Goal: Use online tool/utility

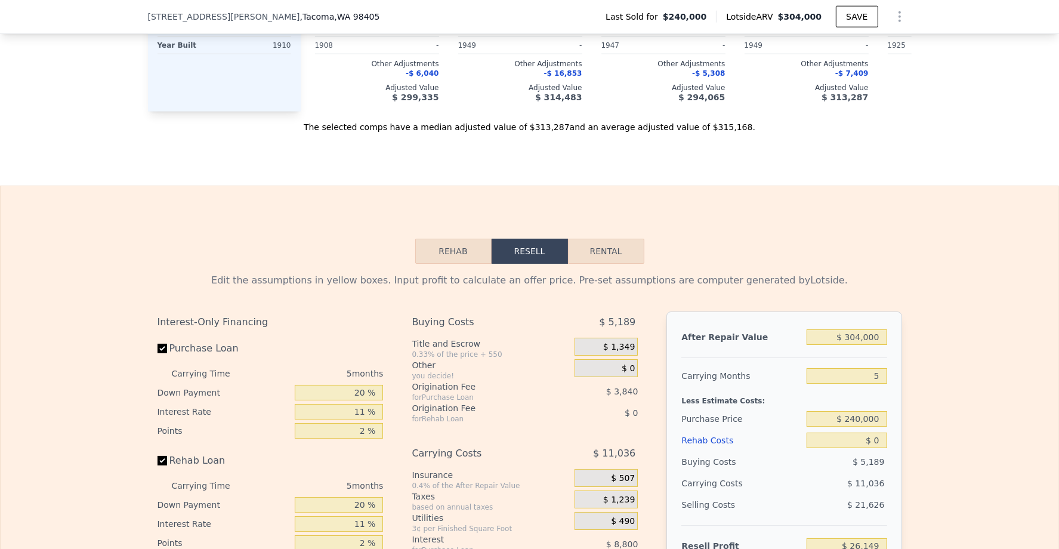
scroll to position [1927, 0]
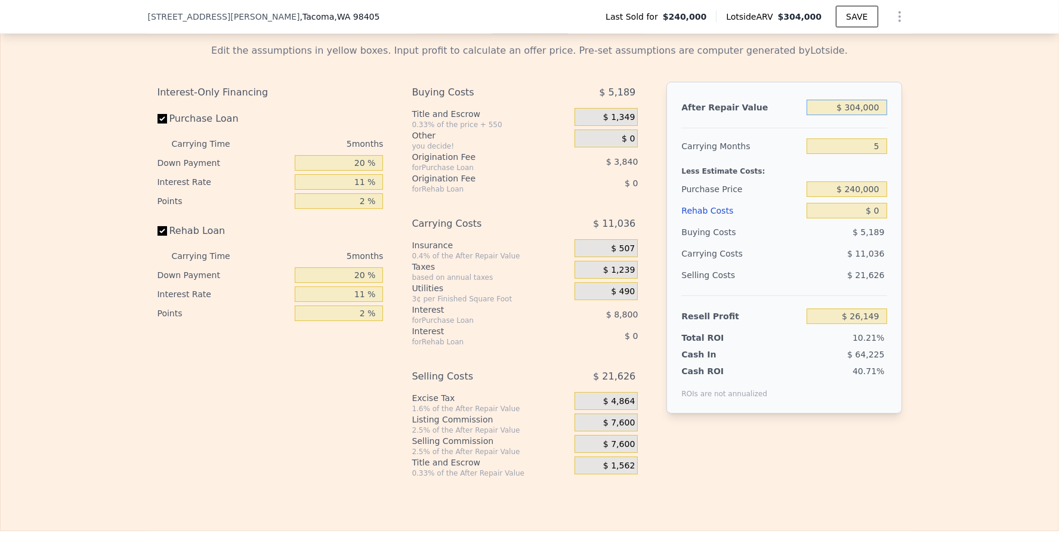
click at [852, 106] on input "$ 304,000" at bounding box center [847, 108] width 80 height 16
type input "$ 3"
type input "-$ 256,265"
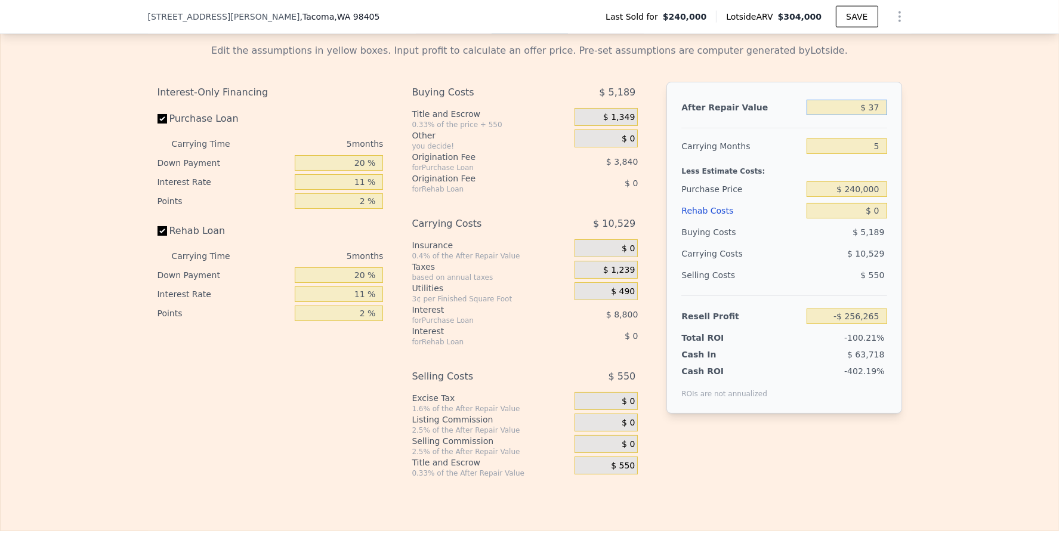
type input "$ 370"
type input "-$ 255,924"
type input "$ 370,000"
type input "$ 87,463"
type input "$ 370,000"
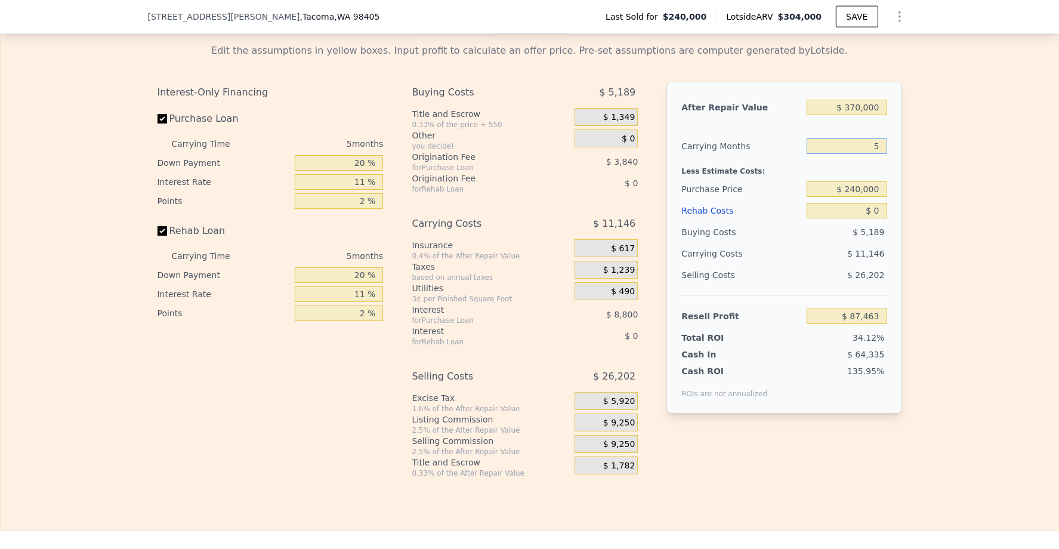
click at [849, 141] on input "5" at bounding box center [847, 146] width 80 height 16
click at [864, 181] on input "$ 240,000" at bounding box center [847, 189] width 80 height 16
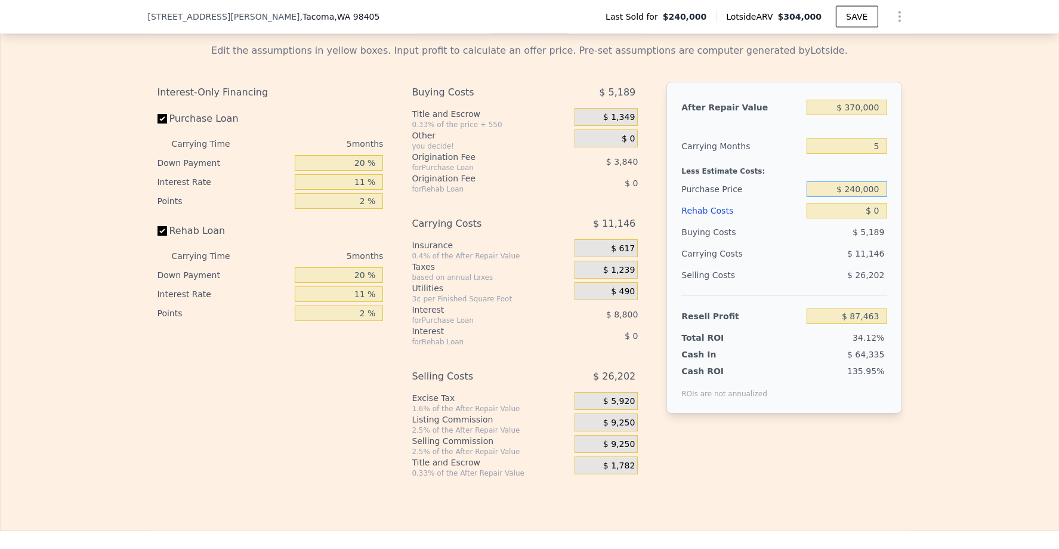
click at [864, 181] on input "$ 240,000" at bounding box center [847, 189] width 80 height 16
type input "$ 225,000"
click at [872, 203] on input "$ 0" at bounding box center [847, 211] width 80 height 16
type input "$ 103,303"
click at [872, 203] on input "$ 0" at bounding box center [847, 211] width 80 height 16
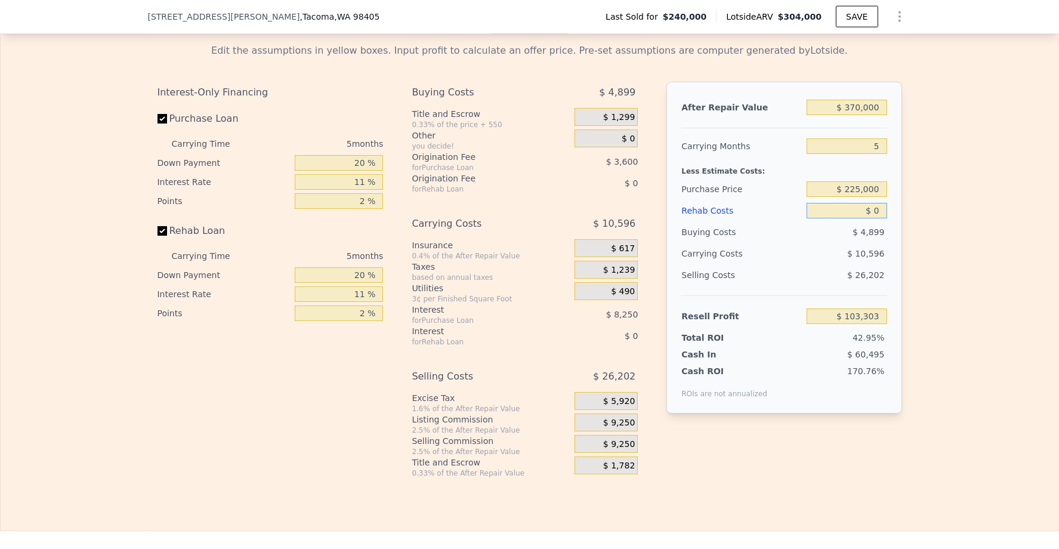
scroll to position [1924, 0]
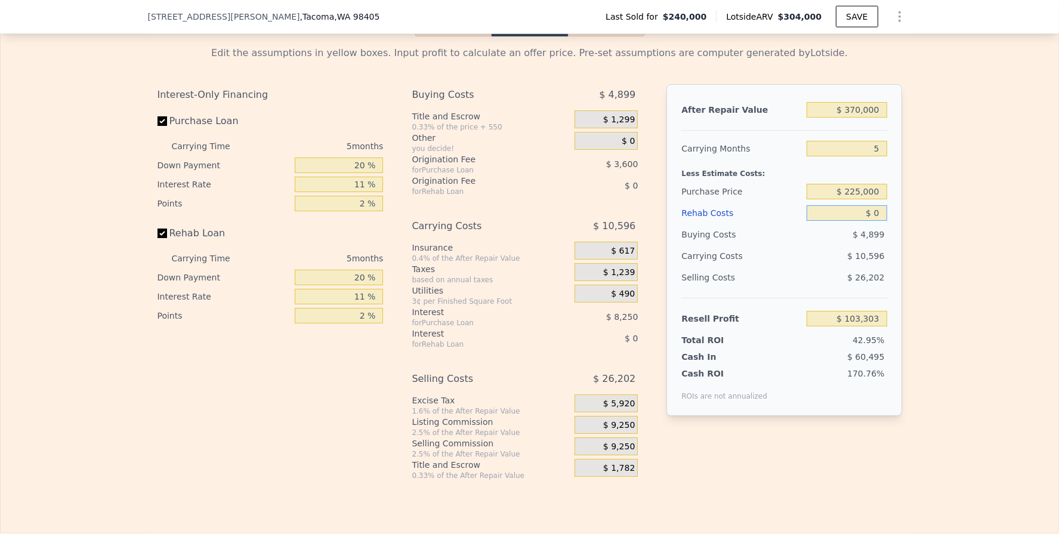
click at [872, 205] on input "$ 0" at bounding box center [847, 213] width 80 height 16
type input "$ 600"
type input "$ 103,242"
type input "$ 60,000"
type input "$ 40,143"
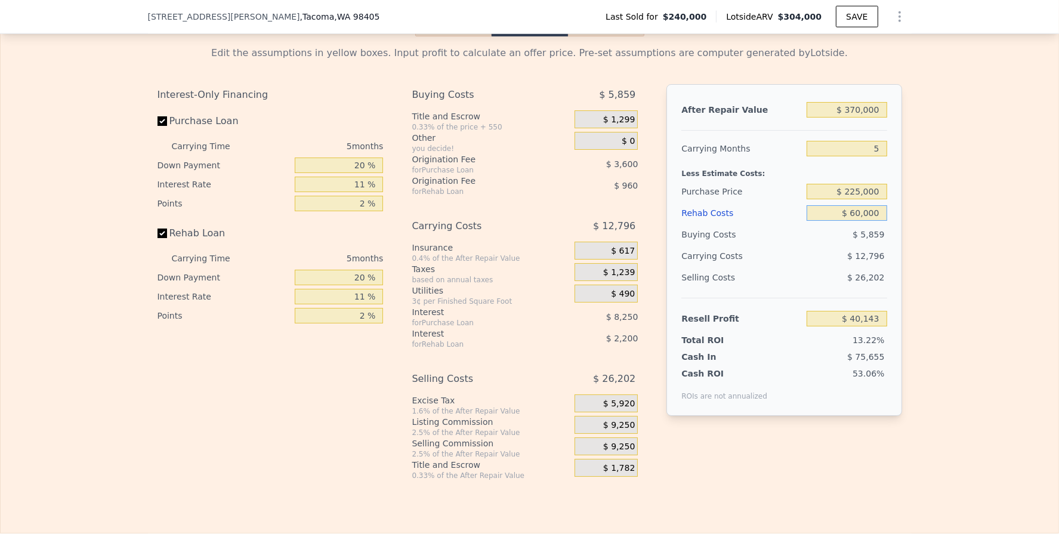
type input "$ 60,000"
click at [913, 199] on div "Edit the assumptions in yellow boxes. Input profit to calculate an offer price.…" at bounding box center [530, 258] width 1058 height 444
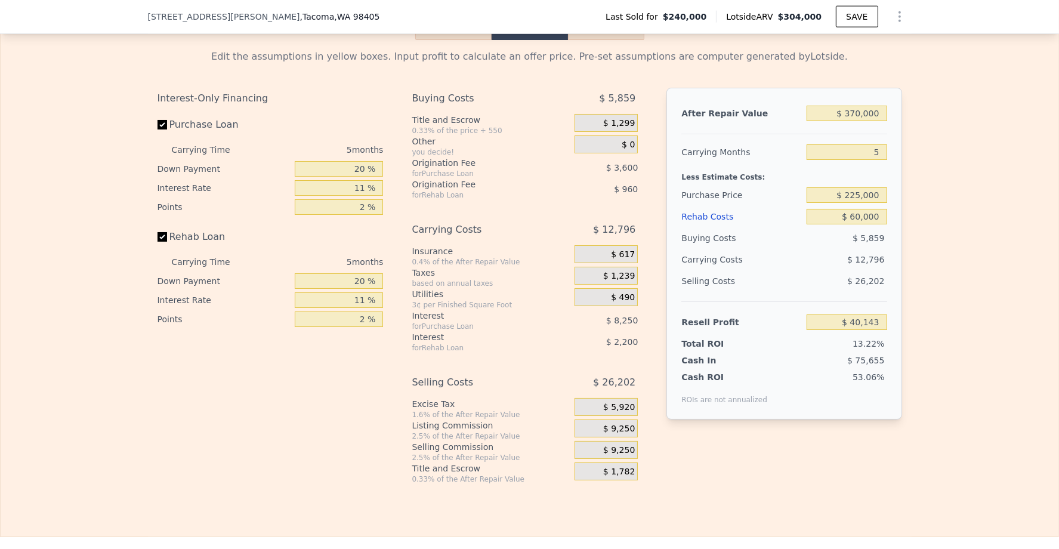
scroll to position [1922, 0]
click at [617, 424] on span "$ 9,250" at bounding box center [619, 428] width 32 height 11
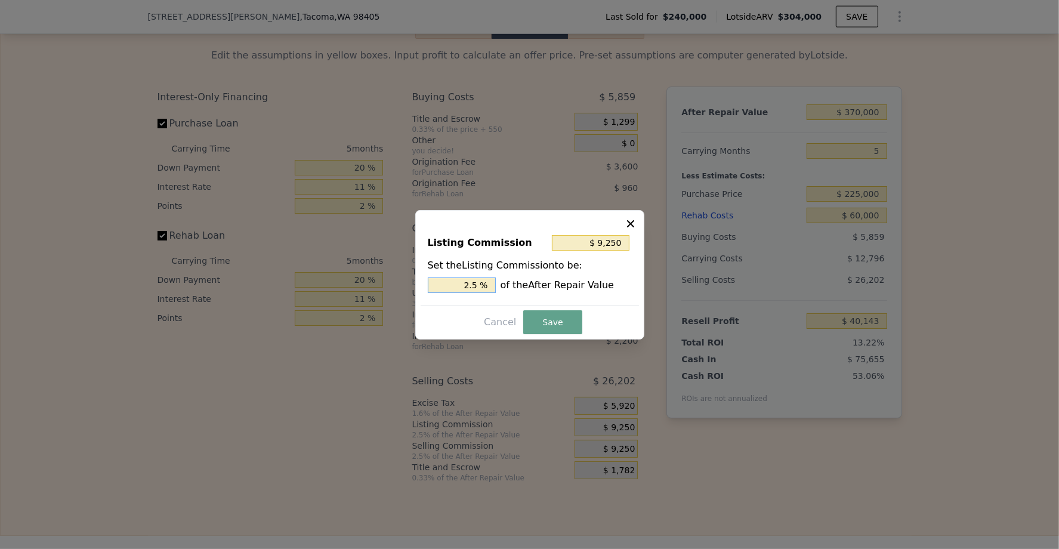
click at [472, 286] on input "2.5 %" at bounding box center [462, 286] width 68 height 16
type input "$ 3,700"
type input "1.5 %"
type input "$ 5,550"
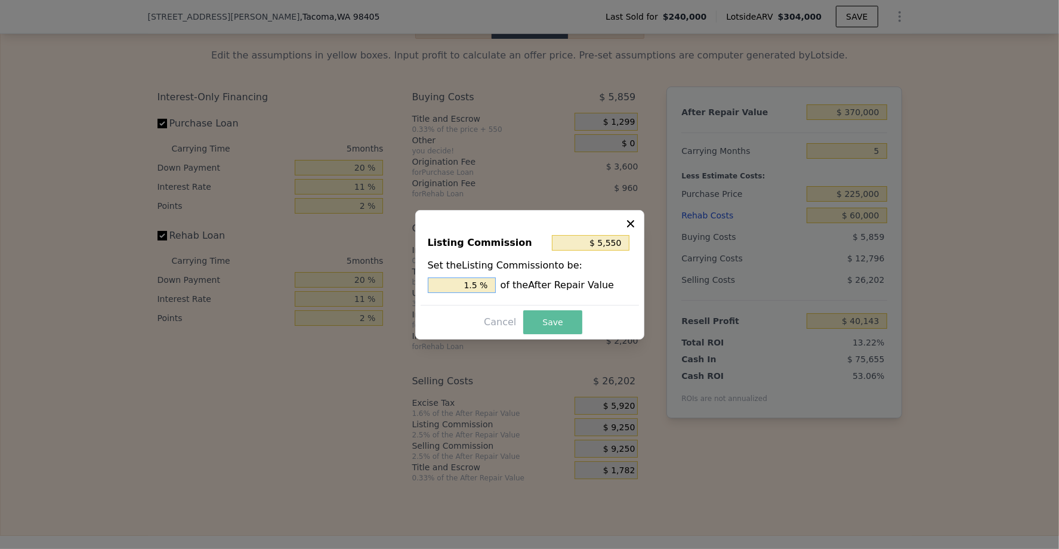
type input "1.5 %"
click at [573, 322] on button "Save" at bounding box center [552, 322] width 58 height 24
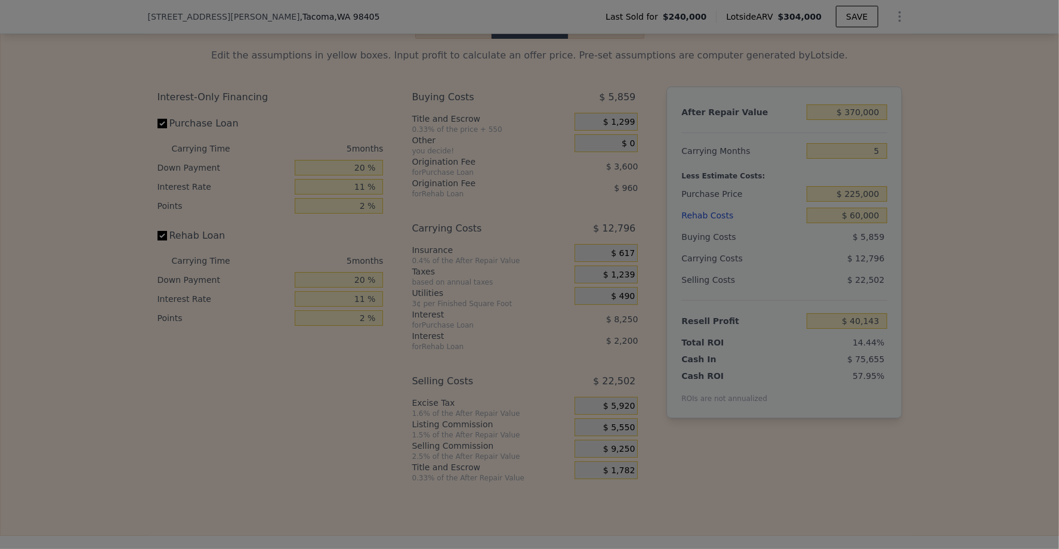
type input "$ 43,843"
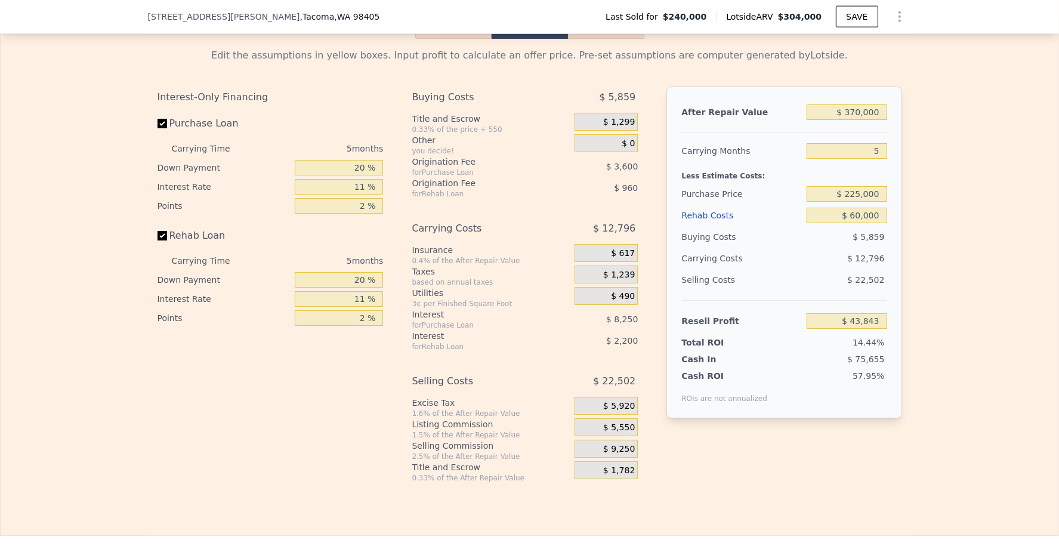
scroll to position [1905, 0]
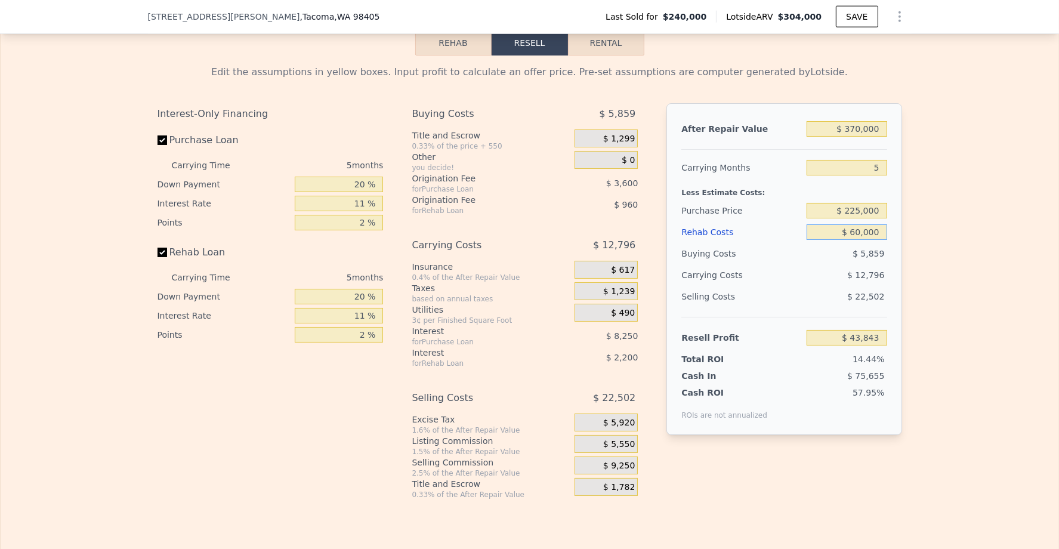
click at [860, 227] on input "$ 60,000" at bounding box center [847, 232] width 80 height 16
click at [860, 204] on input "$ 225,000" at bounding box center [847, 211] width 80 height 16
type input "$ 220,000"
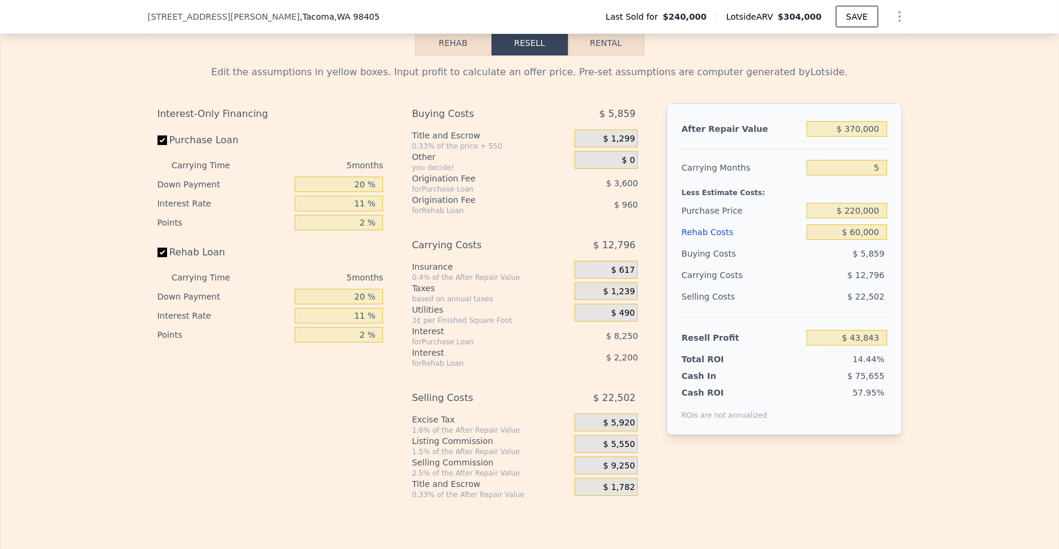
click at [807, 184] on div "Less Estimate Costs:" at bounding box center [784, 188] width 205 height 21
type input "$ 49,124"
click at [858, 224] on input "$ 60,000" at bounding box center [847, 232] width 80 height 16
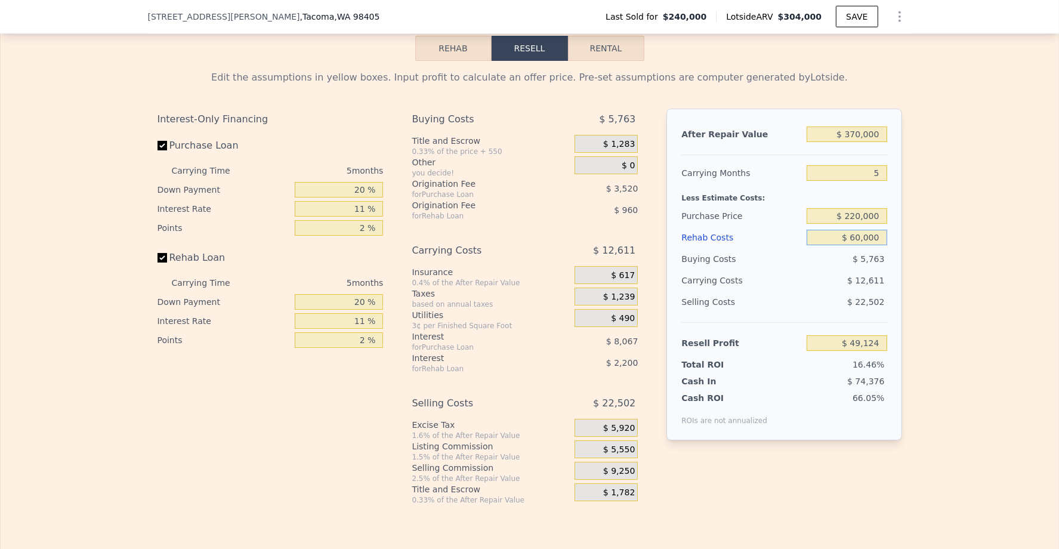
scroll to position [1897, 0]
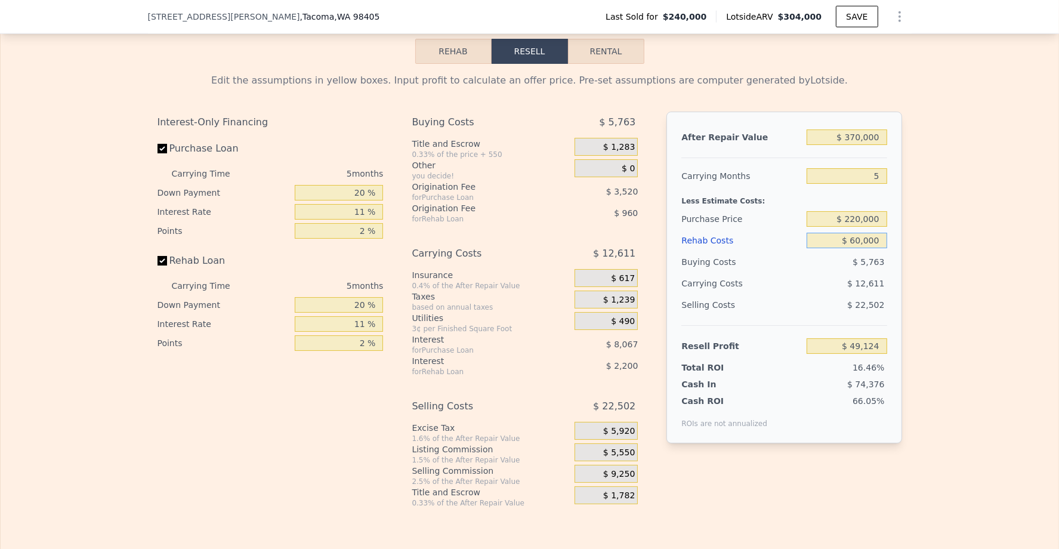
type input "$ 60,000"
click at [894, 270] on div "After Repair Value $ 370,000 Carrying Months 5 Less Estimate Costs: Purchase Pr…" at bounding box center [784, 278] width 235 height 332
